Goal: Task Accomplishment & Management: Manage account settings

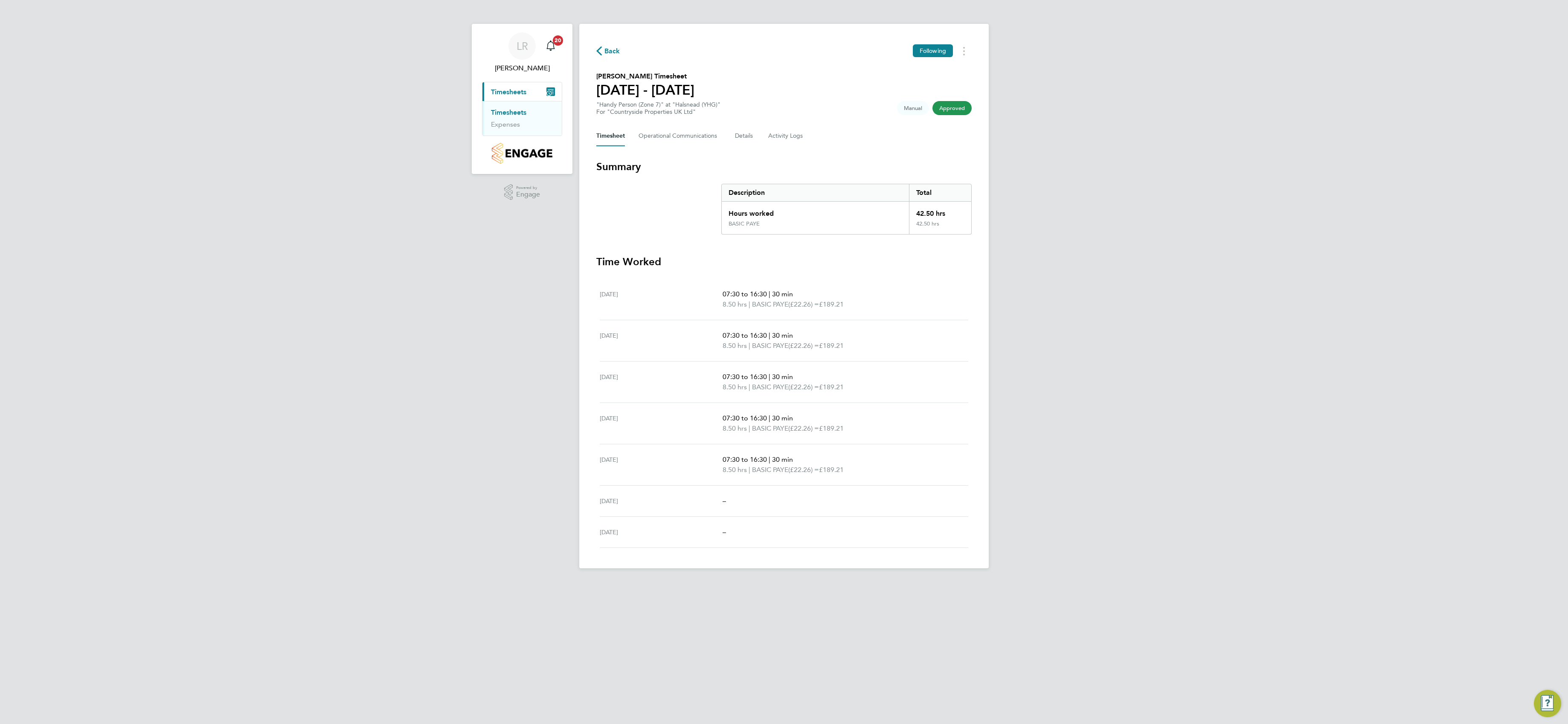
click at [531, 147] on img "Main navigation" at bounding box center [522, 153] width 60 height 21
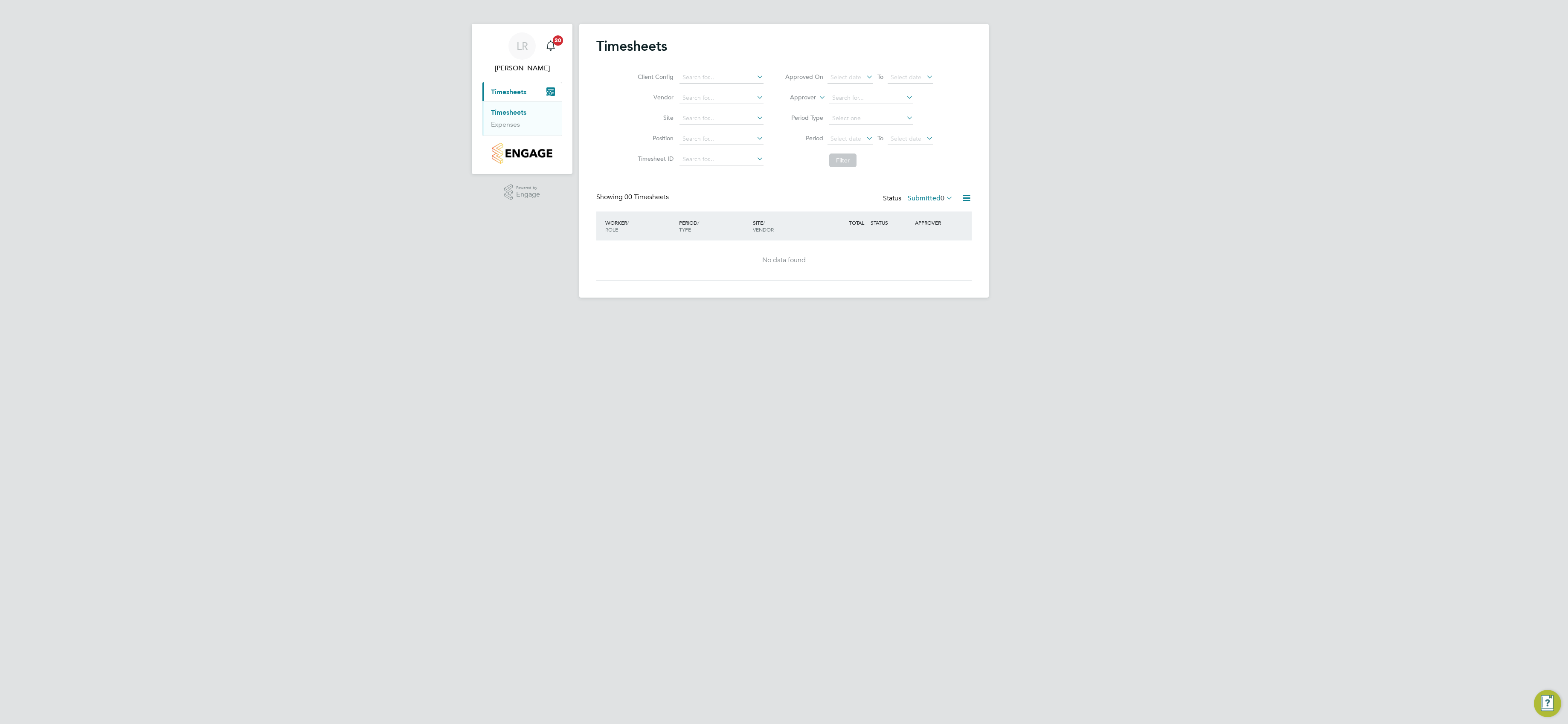
click at [1241, 312] on html "[PERSON_NAME] Notifications 20 Applications: Current page: Timesheets Timesheet…" at bounding box center [784, 156] width 1568 height 312
click at [904, 265] on div "No data found" at bounding box center [784, 260] width 359 height 9
drag, startPoint x: 904, startPoint y: 265, endPoint x: 653, endPoint y: 393, distance: 281.8
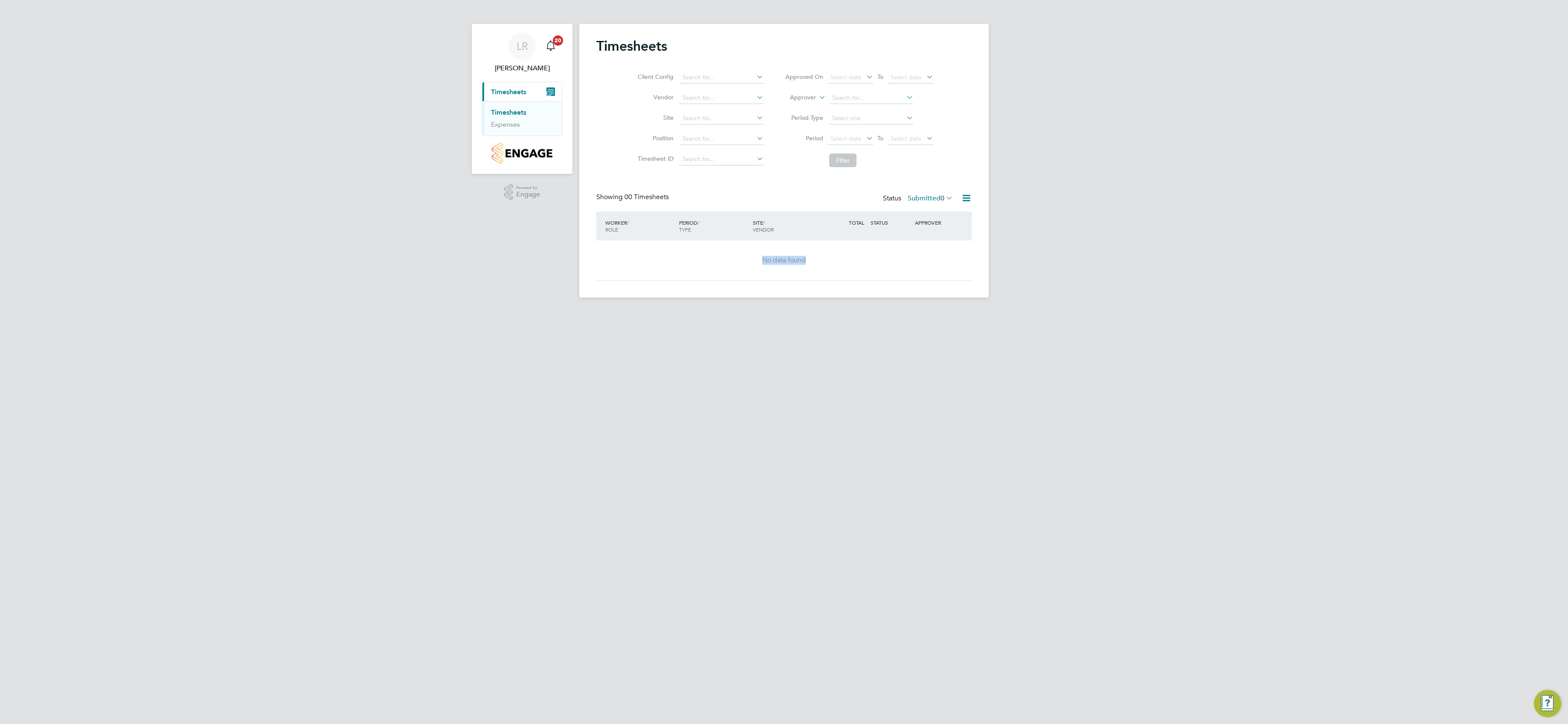
click at [653, 312] on html "[PERSON_NAME] Notifications 20 Applications: Current page: Timesheets Timesheet…" at bounding box center [784, 156] width 1568 height 312
click at [701, 74] on input at bounding box center [721, 78] width 84 height 12
click at [392, 276] on div "[PERSON_NAME] Notifications 20 Applications: Current page: Timesheets Timesheet…" at bounding box center [784, 156] width 1568 height 312
click at [435, 312] on html "[PERSON_NAME] Notifications 20 Applications: Current page: Timesheets Timesheet…" at bounding box center [784, 156] width 1568 height 312
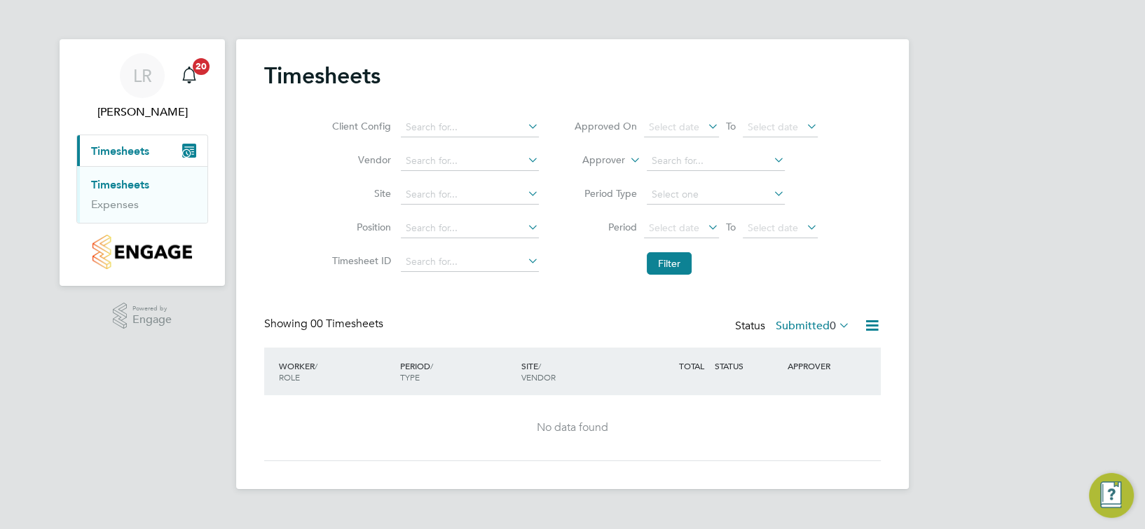
drag, startPoint x: 1332, startPoint y: 1, endPoint x: 131, endPoint y: 365, distance: 1255.0
click at [131, 365] on div "[PERSON_NAME] Notifications 20 Applications: Current page: Timesheets Timesheet…" at bounding box center [572, 256] width 1145 height 512
click at [468, 123] on input at bounding box center [470, 128] width 138 height 20
click at [149, 376] on div "[PERSON_NAME] Notifications 20 Applications: Current page: Timesheets Timesheet…" at bounding box center [572, 256] width 1145 height 512
click at [433, 184] on li "Site" at bounding box center [433, 195] width 246 height 34
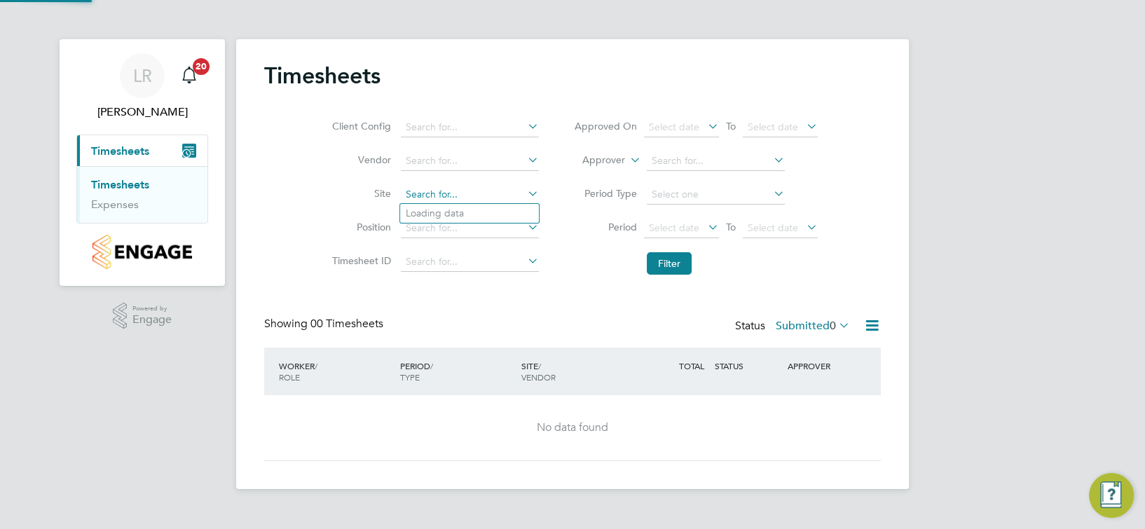
click at [493, 185] on input at bounding box center [470, 195] width 138 height 20
type input "w"
click at [457, 208] on li "Halsn ead (YHG)" at bounding box center [469, 213] width 139 height 19
type input "Halsnead (YHG)"
click at [486, 130] on input at bounding box center [470, 128] width 138 height 20
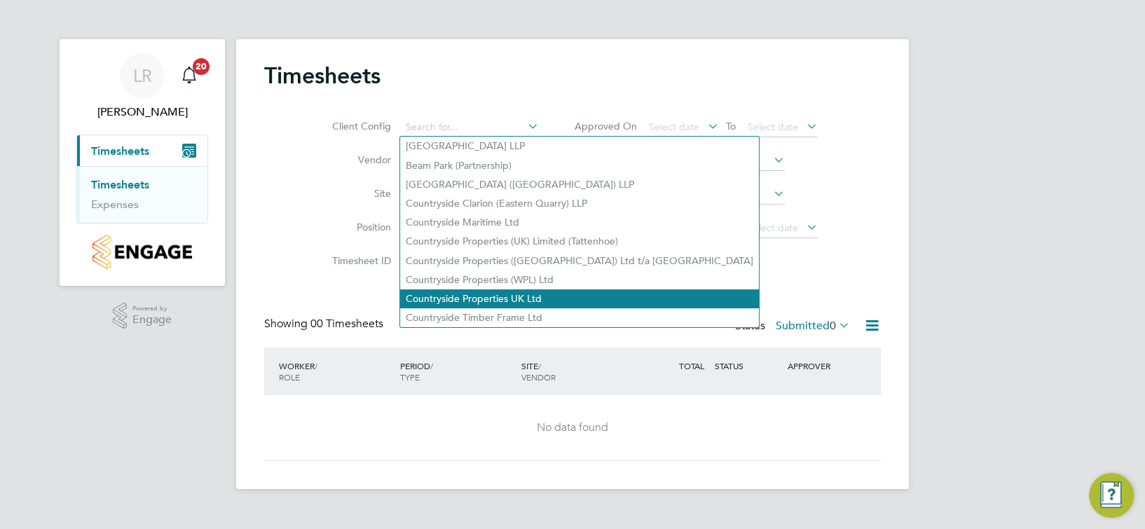
click at [470, 292] on li "Countryside Properties UK Ltd" at bounding box center [579, 298] width 359 height 19
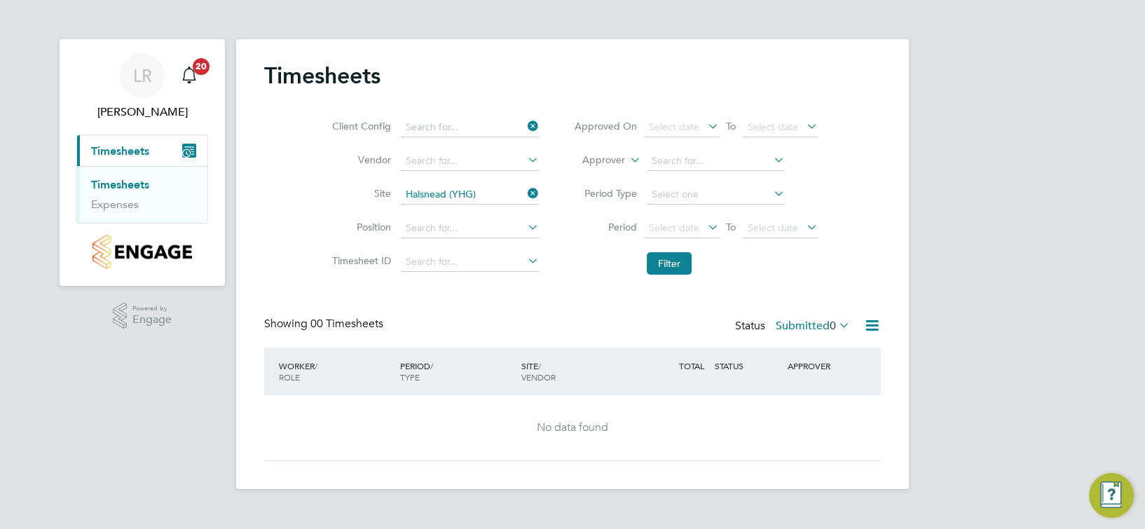
type input "Countryside Properties UK Ltd"
click at [870, 322] on icon at bounding box center [872, 326] width 18 height 18
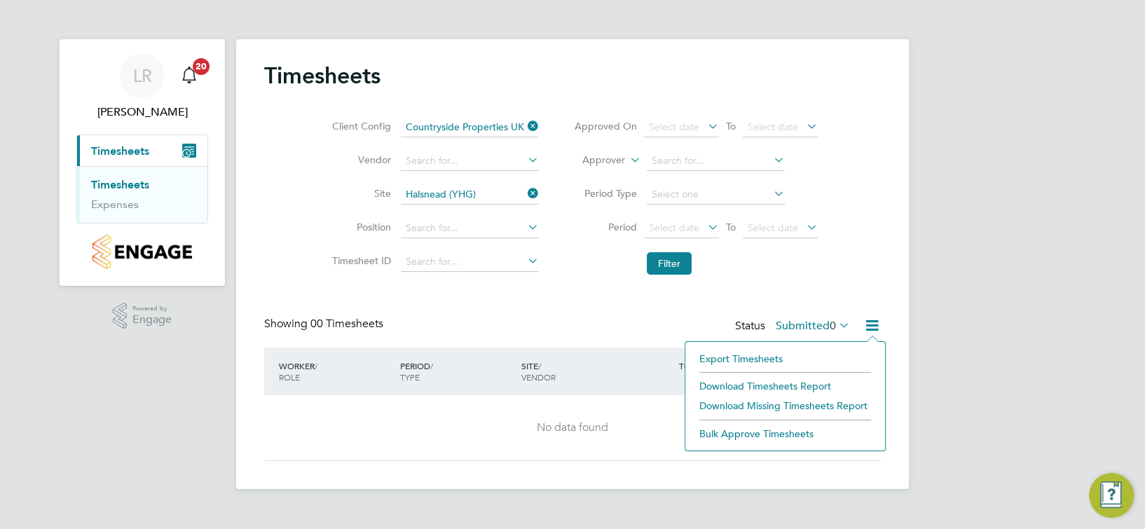
click at [1018, 295] on div "[PERSON_NAME] Notifications 20 Applications: Current page: Timesheets Timesheet…" at bounding box center [572, 256] width 1145 height 512
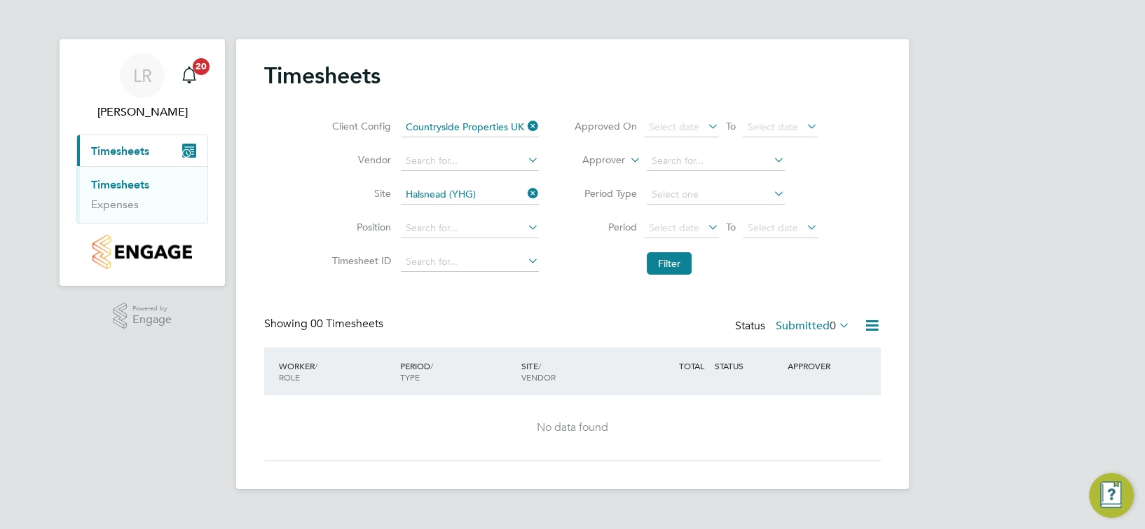
click at [525, 125] on icon at bounding box center [525, 126] width 0 height 20
click at [659, 260] on button "Filter" at bounding box center [669, 263] width 45 height 22
click at [144, 144] on span "Timesheets" at bounding box center [120, 150] width 58 height 13
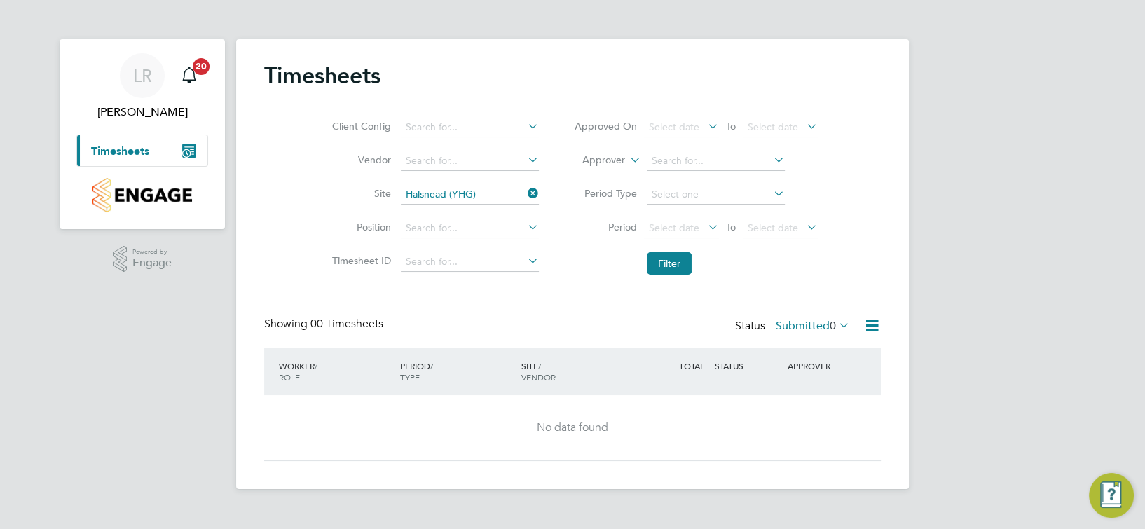
click at [193, 154] on icon "Main navigation" at bounding box center [189, 151] width 14 height 14
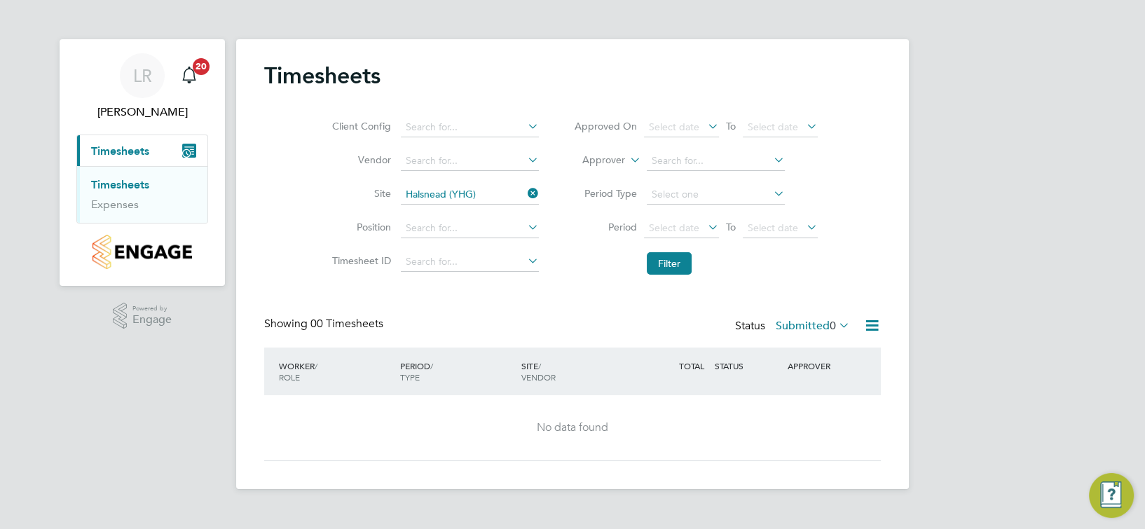
click at [117, 184] on link "Timesheets" at bounding box center [120, 184] width 58 height 13
click at [122, 181] on link "Timesheets" at bounding box center [120, 184] width 58 height 13
click at [193, 73] on icon "Main navigation" at bounding box center [189, 75] width 17 height 17
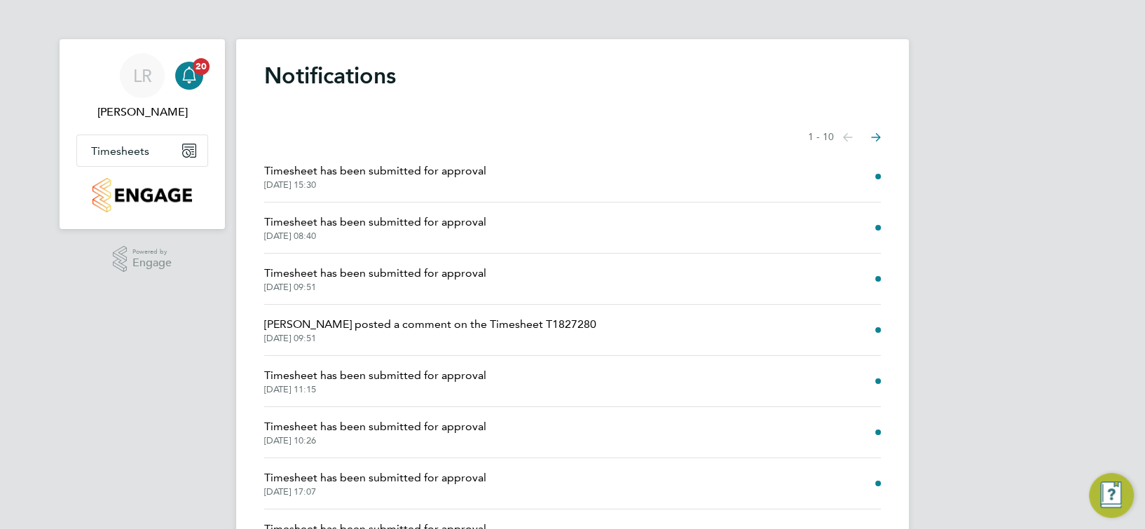
click at [320, 271] on span "Timesheet has been submitted for approval" at bounding box center [375, 273] width 222 height 17
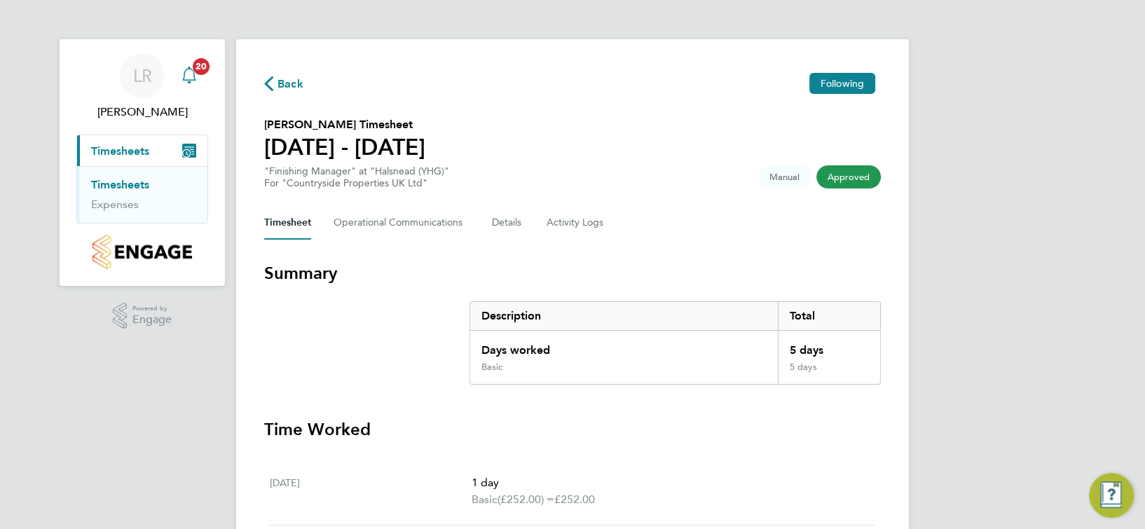
click at [196, 74] on app-alerts-badge "20" at bounding box center [201, 66] width 18 height 19
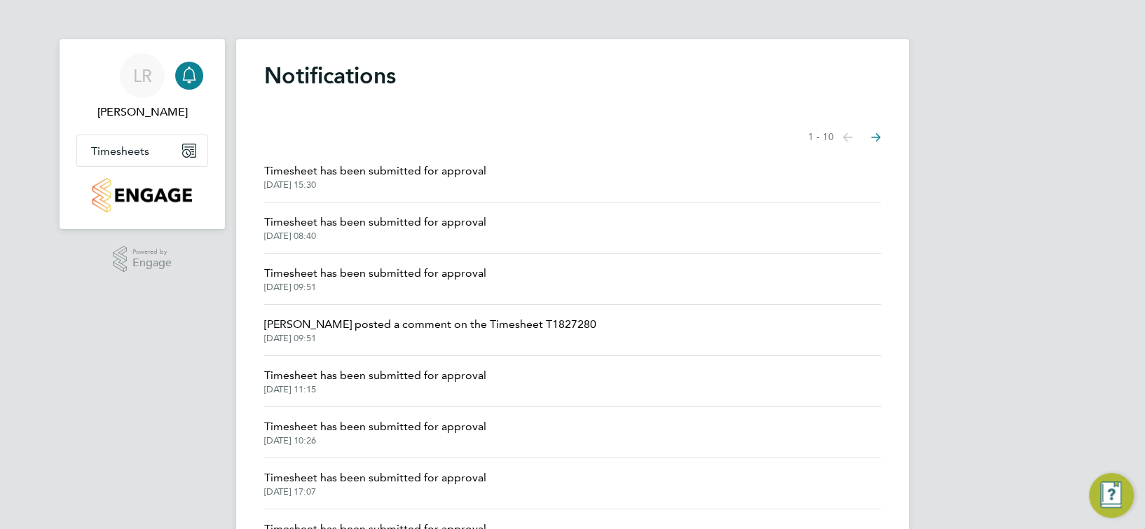
click at [313, 381] on span "Timesheet has been submitted for approval" at bounding box center [375, 375] width 222 height 17
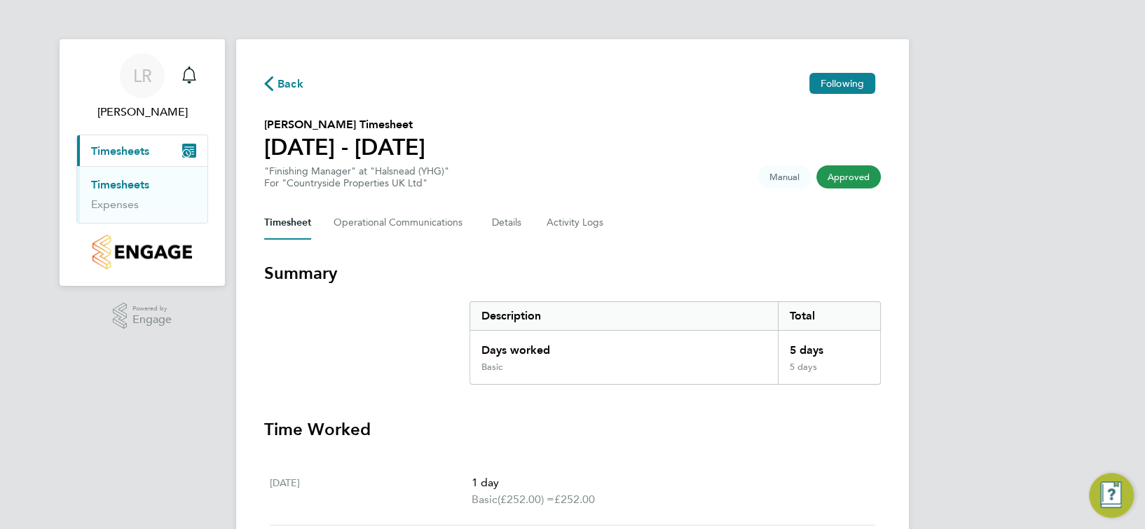
click at [179, 149] on button "Current page: Timesheets" at bounding box center [142, 150] width 130 height 31
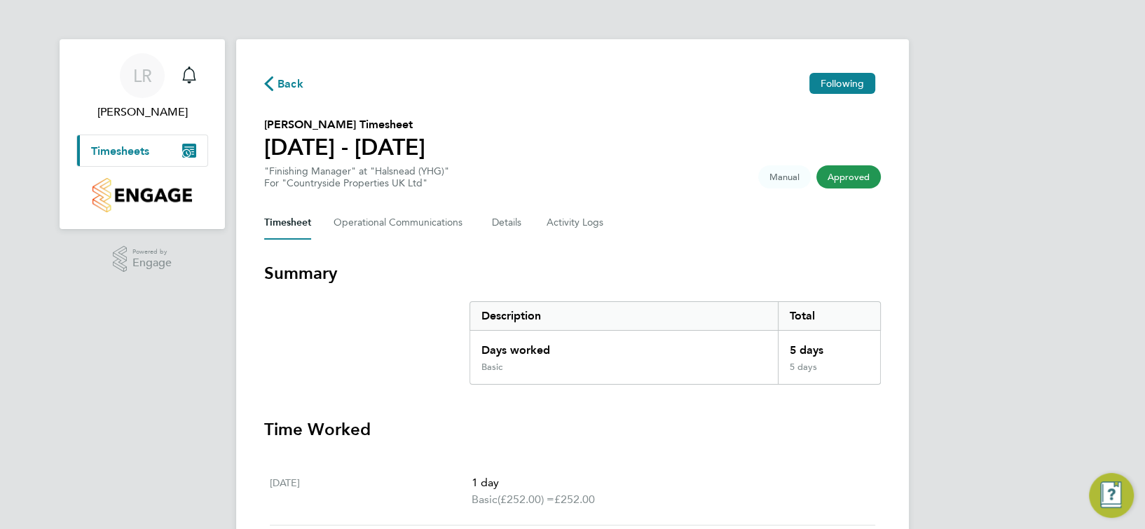
click at [193, 149] on icon "Main navigation" at bounding box center [191, 149] width 4 height 1
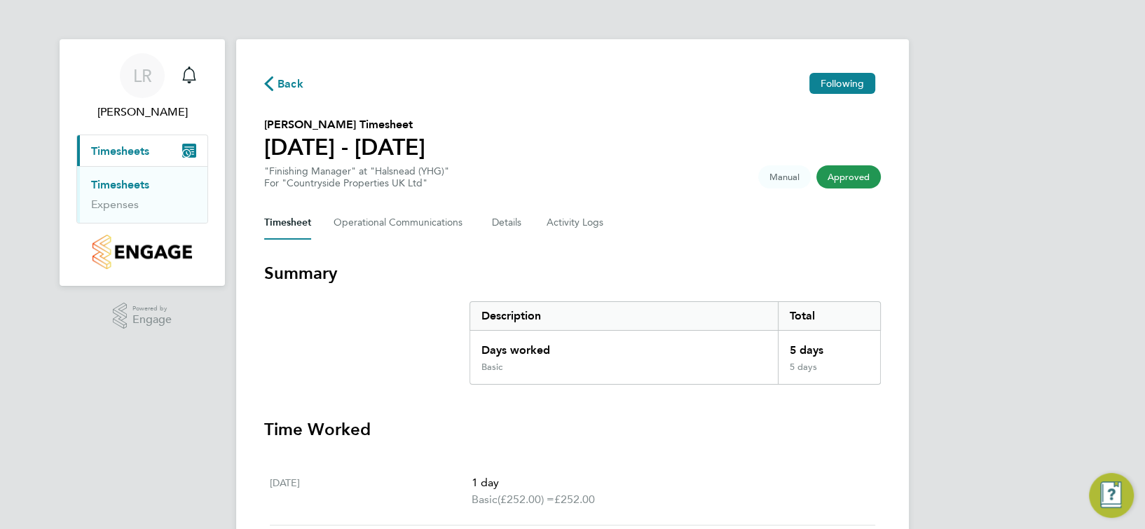
click at [124, 179] on link "Timesheets" at bounding box center [120, 184] width 58 height 13
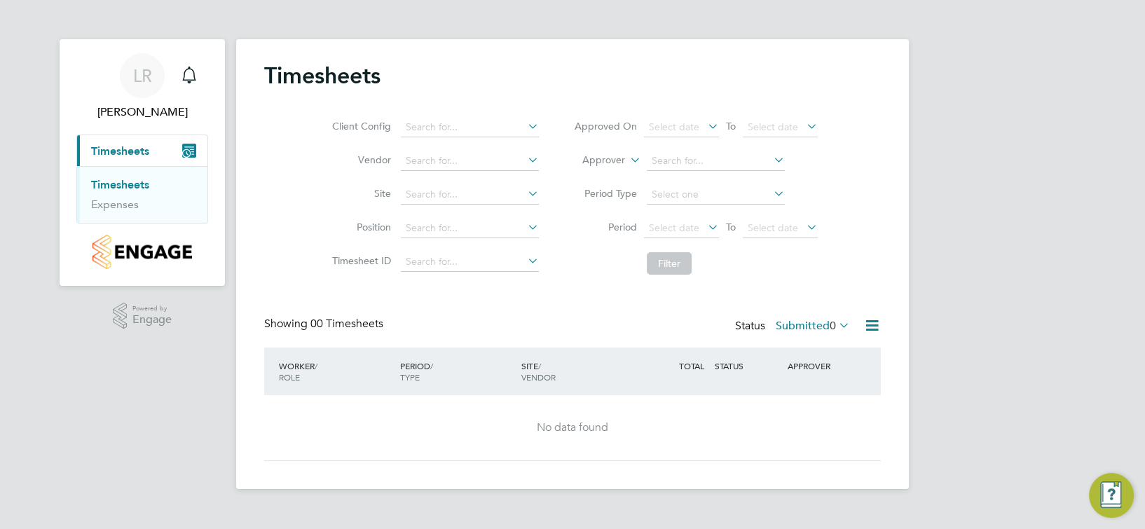
click at [129, 185] on link "Timesheets" at bounding box center [120, 184] width 58 height 13
click at [190, 71] on icon "Main navigation" at bounding box center [189, 75] width 17 height 17
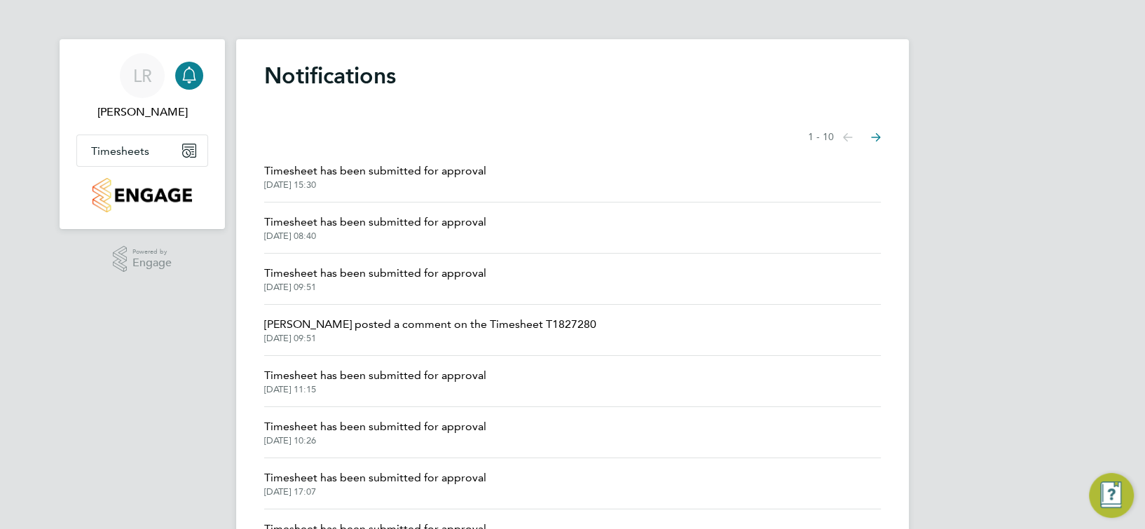
click at [878, 140] on icon "Select page of notifications list" at bounding box center [876, 137] width 10 height 9
click at [844, 137] on icon "Select page of notifications list" at bounding box center [848, 137] width 10 height 8
click at [149, 76] on span "LR" at bounding box center [142, 76] width 19 height 18
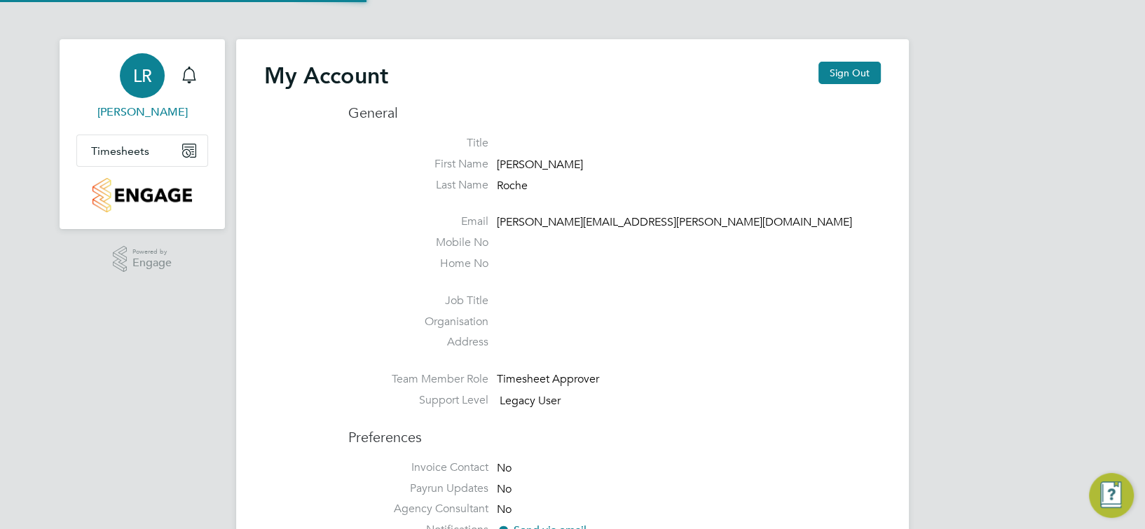
type input "[PERSON_NAME][EMAIL_ADDRESS][PERSON_NAME][DOMAIN_NAME]"
click at [158, 151] on button "Timesheets" at bounding box center [142, 150] width 130 height 31
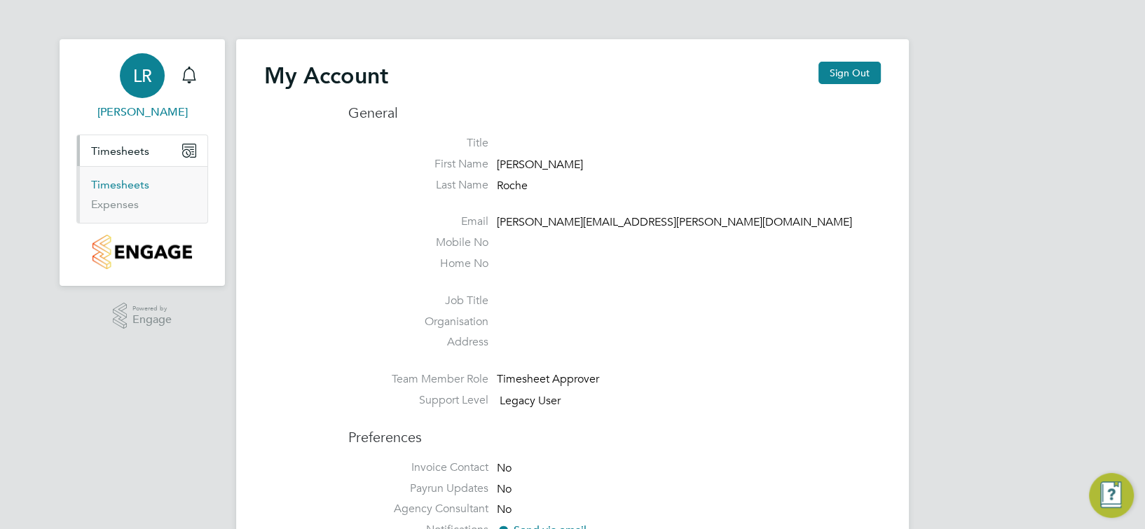
click at [113, 190] on link "Timesheets" at bounding box center [120, 184] width 58 height 13
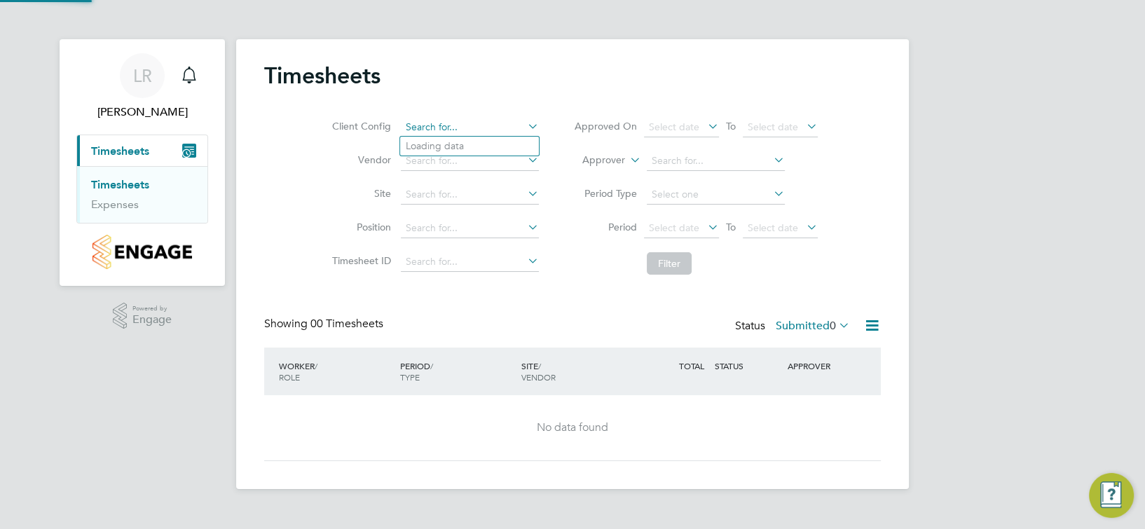
click at [504, 123] on input at bounding box center [470, 128] width 138 height 20
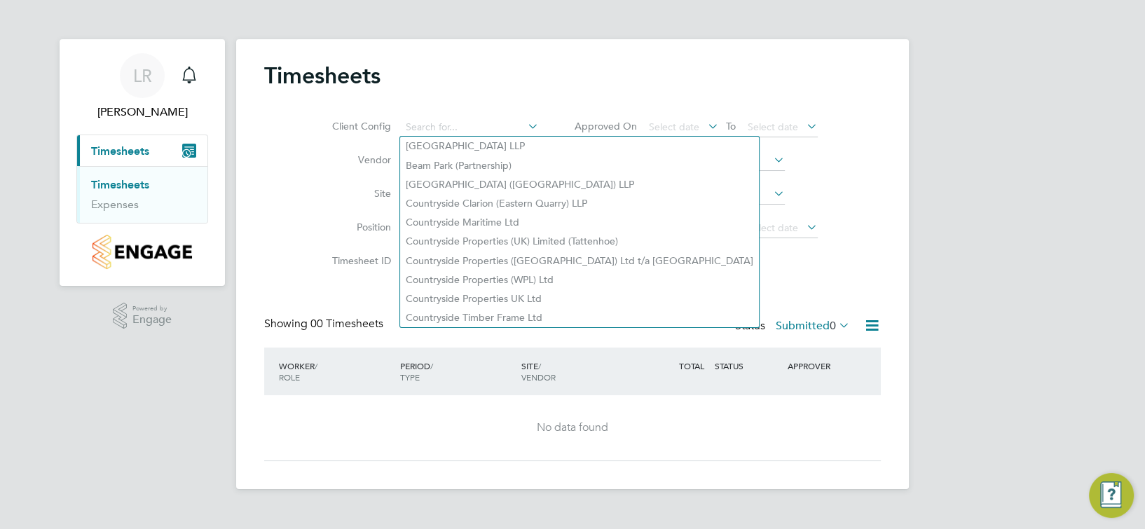
click at [354, 163] on label "Vendor" at bounding box center [359, 159] width 63 height 13
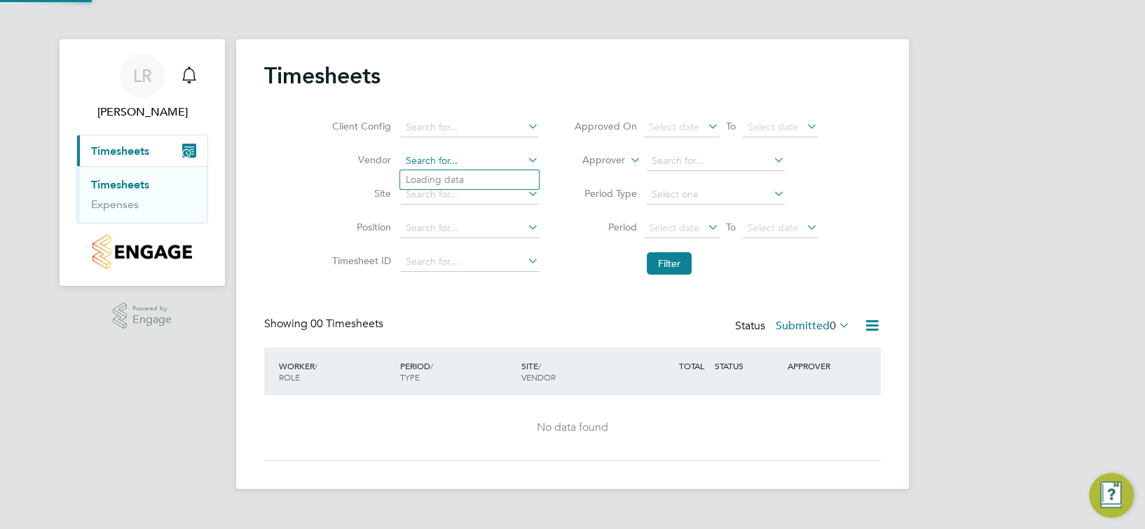
click at [433, 156] on input at bounding box center [470, 161] width 138 height 20
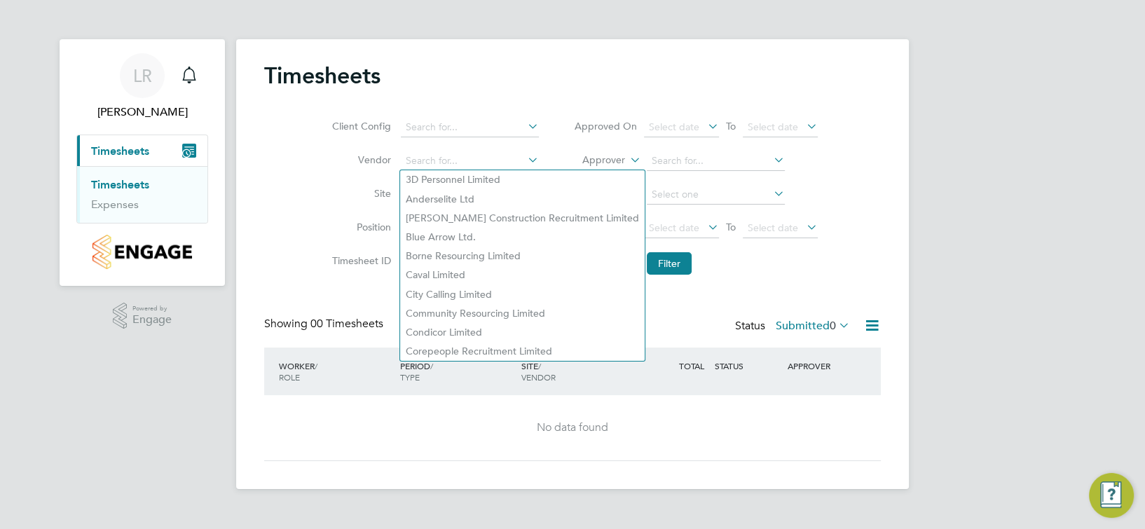
click at [306, 172] on div "Client Config Vendor Site Position Timesheet ID Approved On Select date To Sele…" at bounding box center [572, 193] width 617 height 178
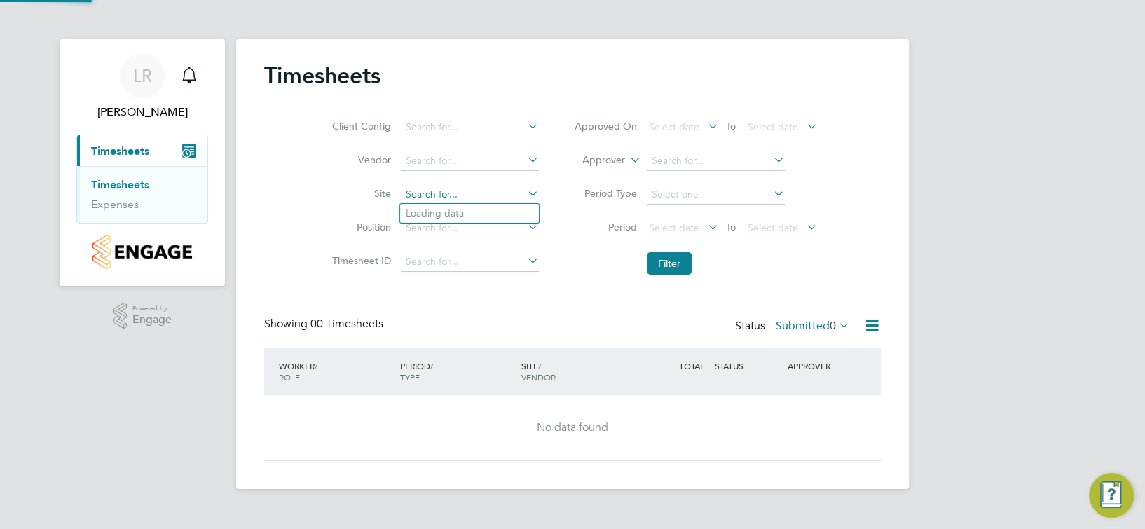
click at [434, 188] on input at bounding box center [470, 195] width 138 height 20
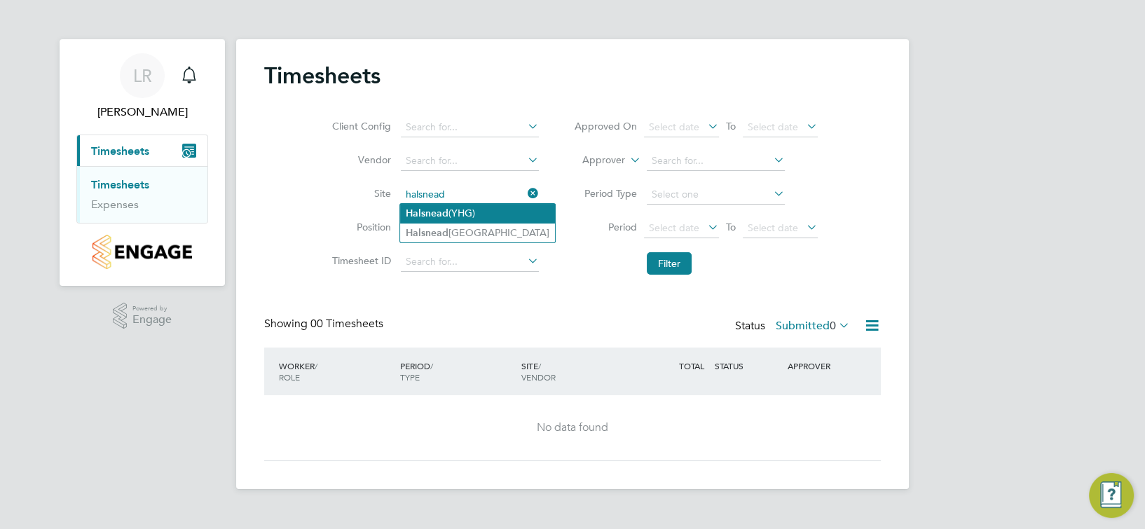
click at [447, 221] on li "Halsnead (YHG)" at bounding box center [477, 213] width 155 height 19
type input "Halsnead (YHG)"
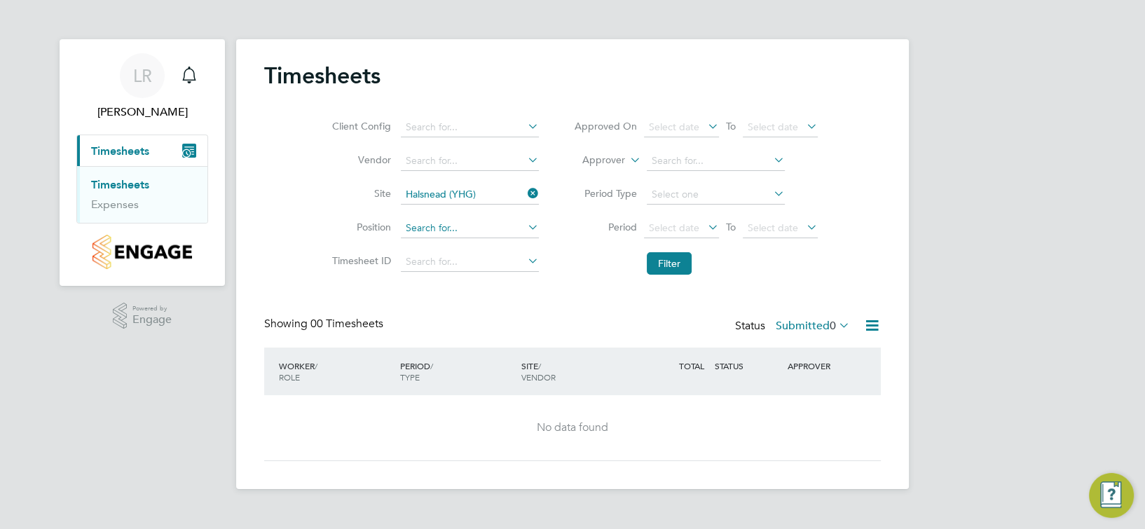
click at [521, 235] on input at bounding box center [470, 229] width 138 height 20
click at [525, 233] on icon at bounding box center [525, 227] width 0 height 20
click at [525, 221] on icon at bounding box center [525, 227] width 0 height 20
click at [466, 220] on input at bounding box center [470, 229] width 138 height 20
click at [539, 286] on div "Timesheets Client Config Vendor Site Halsnead (YHG) Position Timesheet ID Appro…" at bounding box center [572, 261] width 617 height 399
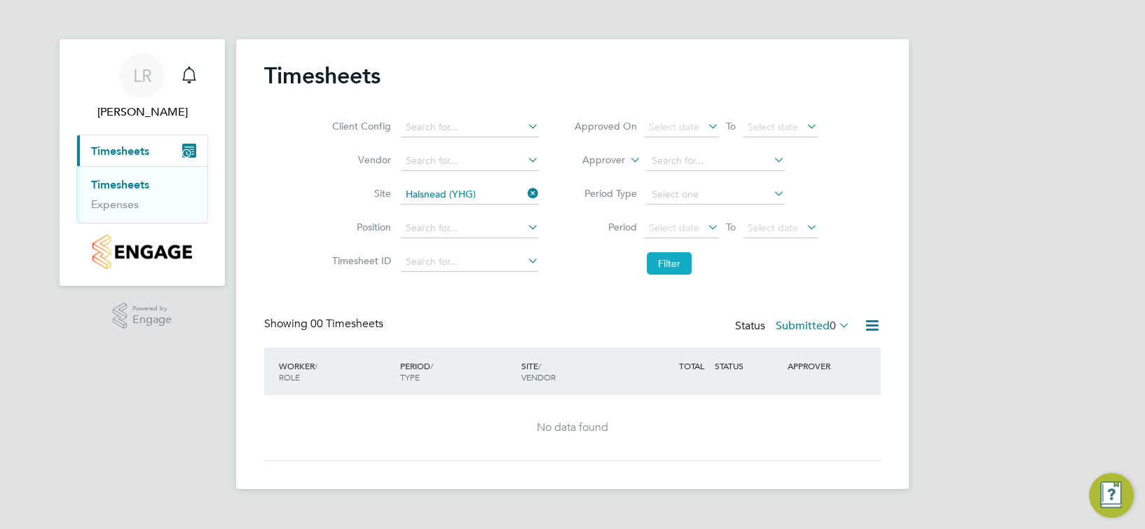
click at [655, 266] on button "Filter" at bounding box center [669, 263] width 45 height 22
